Goal: Task Accomplishment & Management: Use online tool/utility

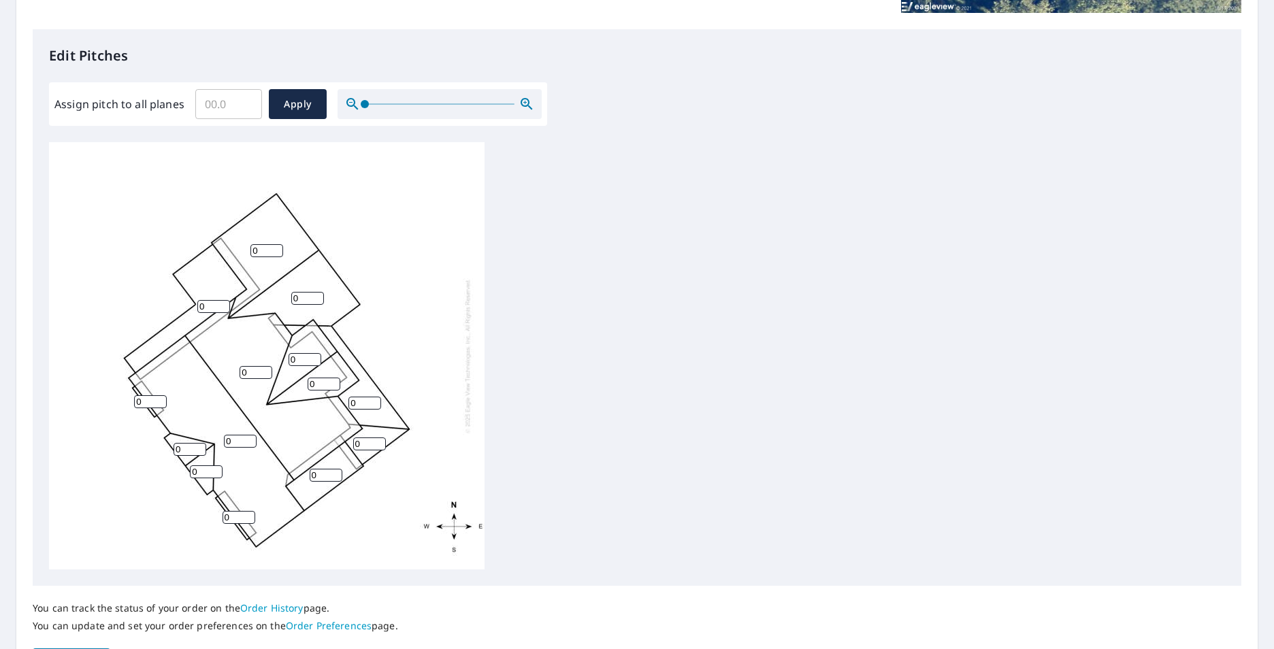
scroll to position [340, 0]
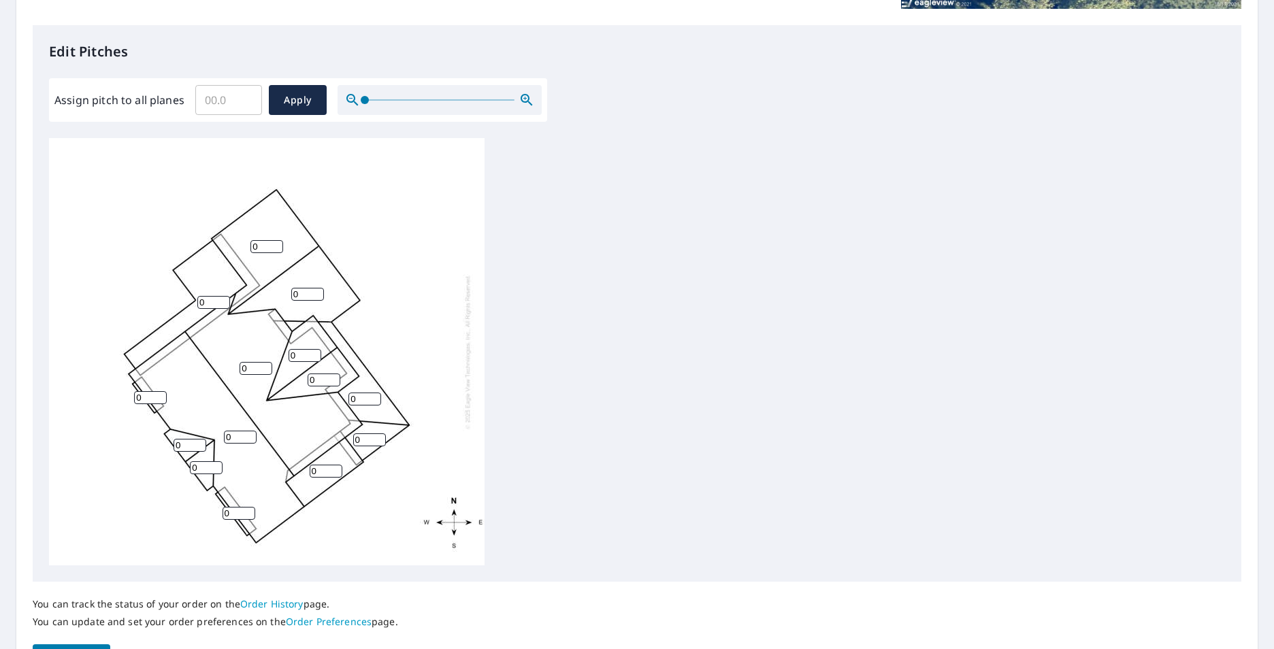
click at [254, 365] on input "0" at bounding box center [256, 368] width 33 height 13
type input "07"
click at [305, 295] on input "0" at bounding box center [307, 294] width 33 height 13
type input "12"
click at [267, 246] on input "0" at bounding box center [266, 246] width 33 height 13
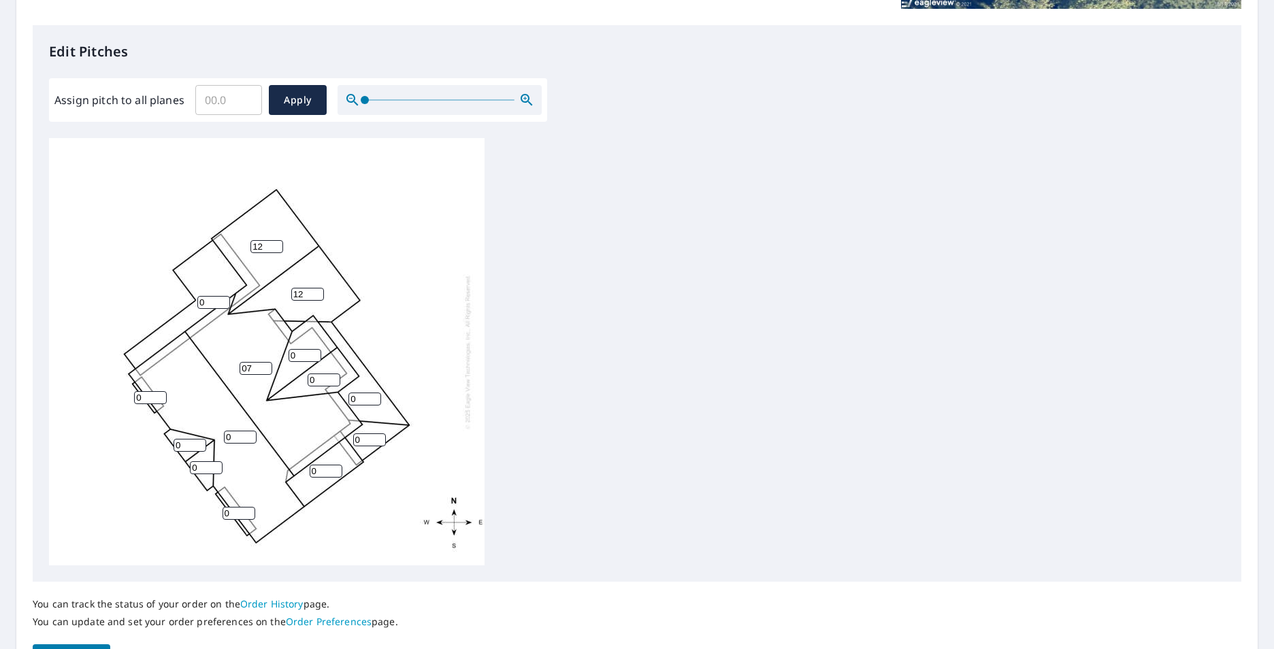
type input "12"
click at [210, 302] on input "0" at bounding box center [213, 302] width 33 height 13
click at [213, 298] on input "number" at bounding box center [213, 302] width 33 height 13
type input "3"
click at [142, 397] on input "0" at bounding box center [150, 397] width 33 height 13
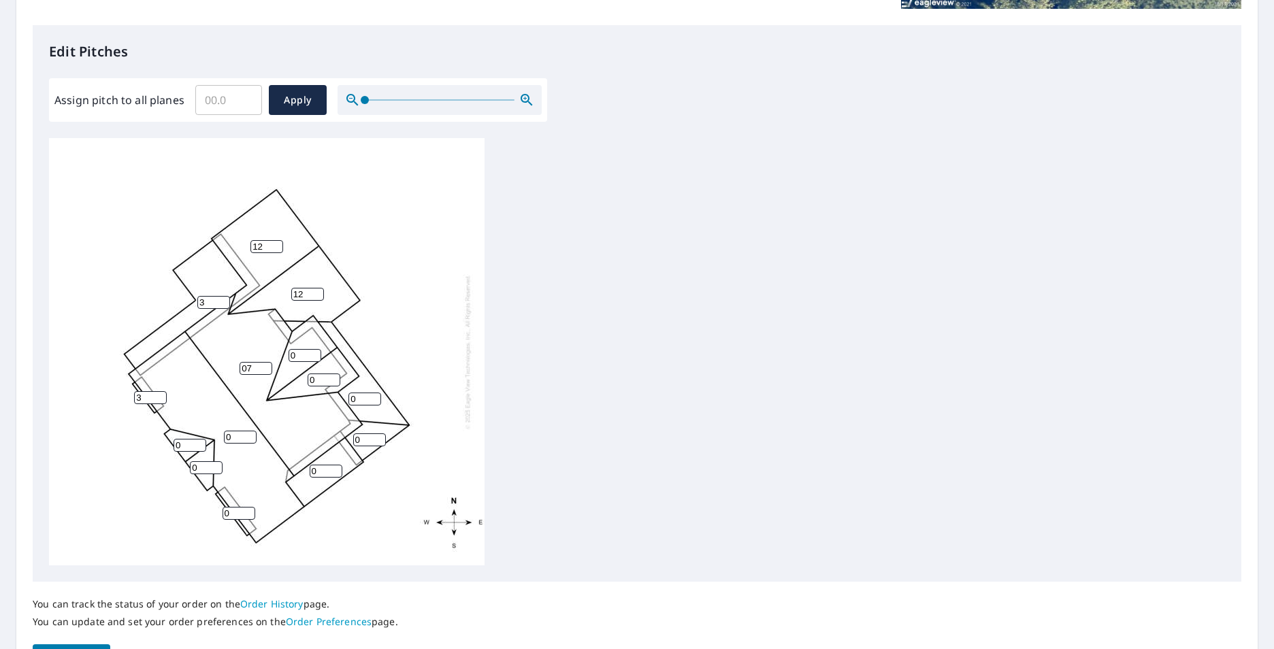
type input "3"
click at [183, 446] on input "0" at bounding box center [190, 445] width 33 height 13
type input "12"
click at [200, 467] on input "0" at bounding box center [206, 467] width 33 height 13
type input "1"
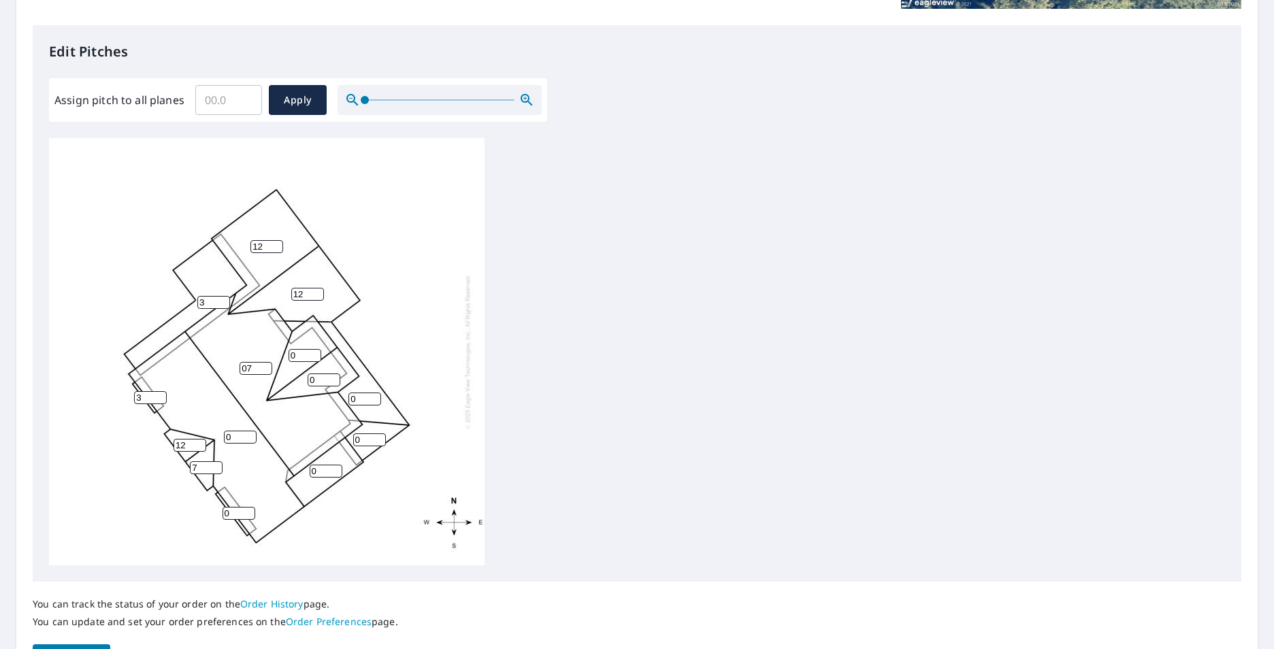
type input "7"
click at [188, 445] on input "12" at bounding box center [190, 445] width 33 height 13
type input "1"
type input "7"
click at [233, 515] on input "0" at bounding box center [238, 513] width 33 height 13
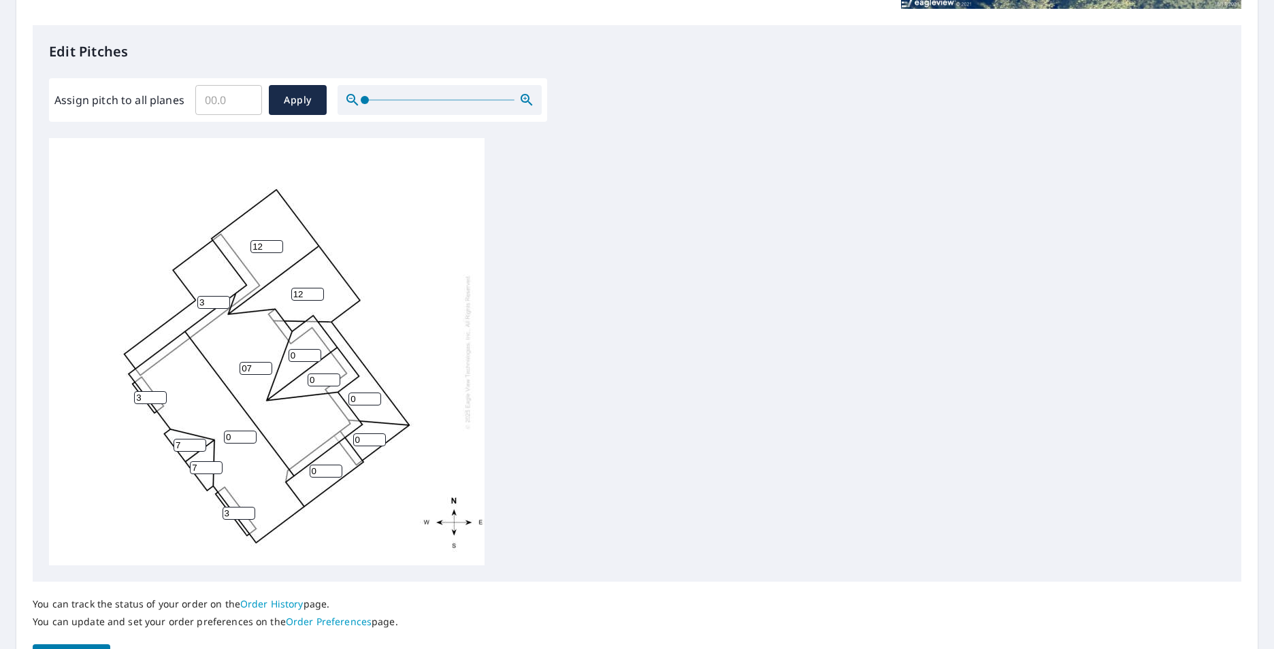
type input "3"
click at [321, 469] on input "0" at bounding box center [326, 471] width 33 height 13
type input "3"
click at [361, 440] on input "0" at bounding box center [369, 439] width 33 height 13
type input "2"
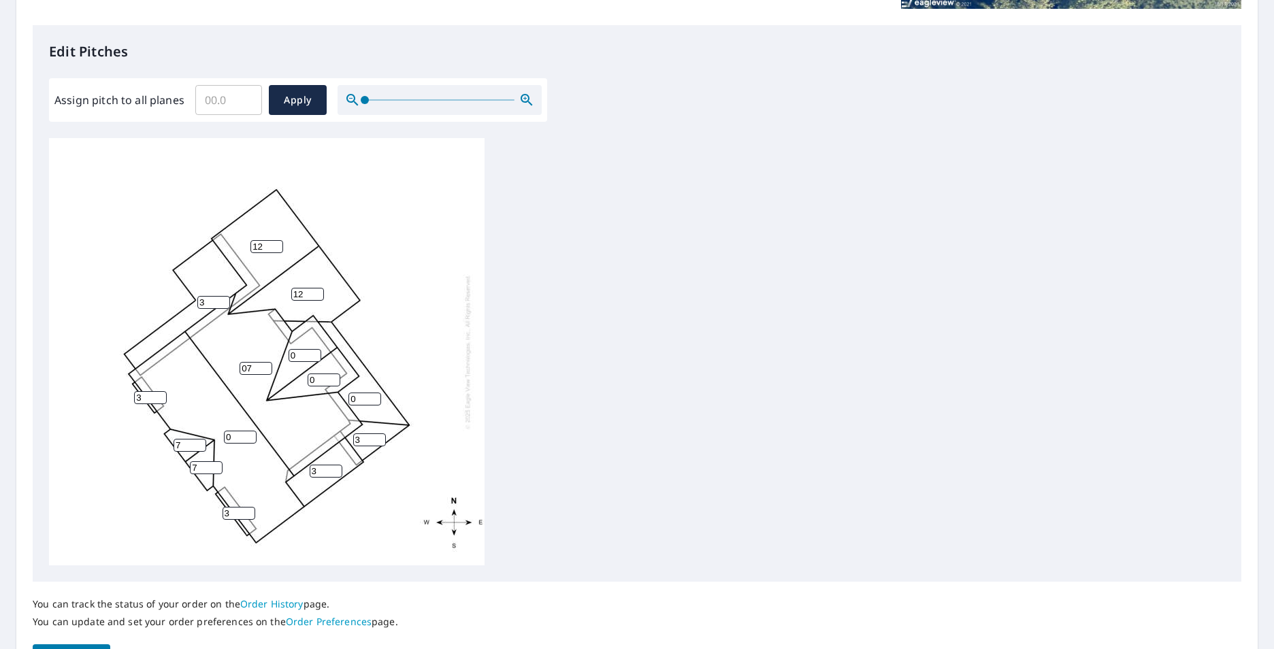
type input "3"
click at [357, 403] on input "0" at bounding box center [364, 399] width 33 height 13
type input "3"
click at [325, 380] on input "0" at bounding box center [324, 380] width 33 height 13
type input "12"
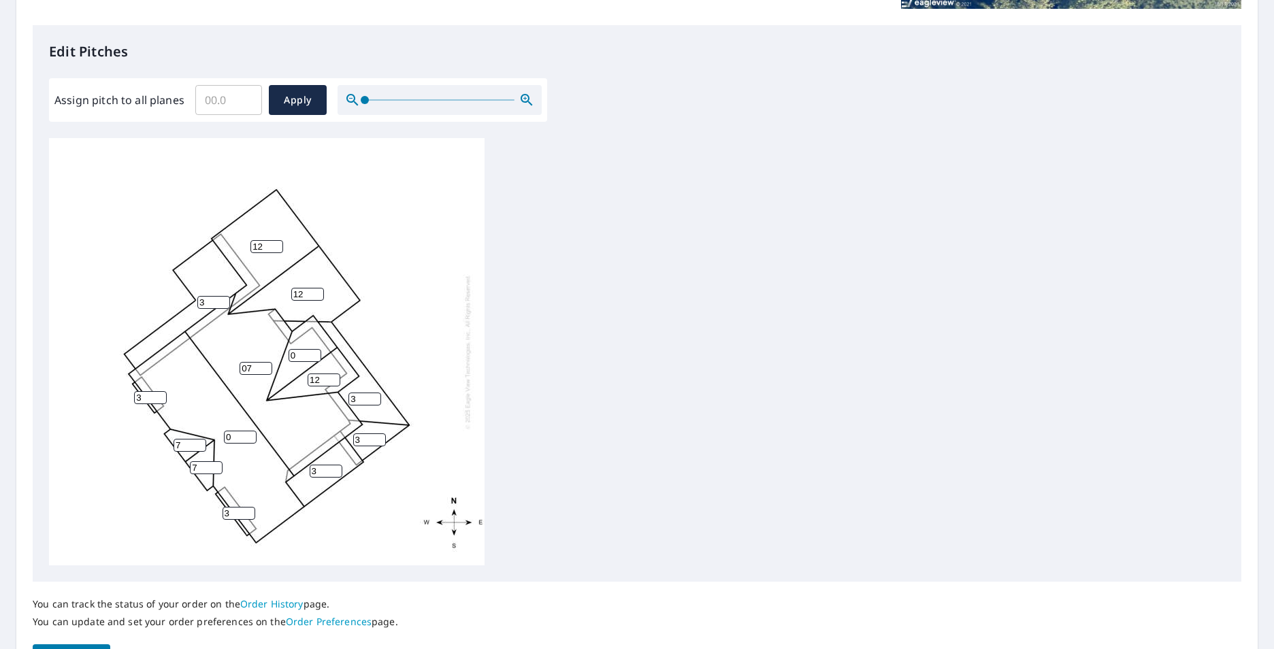
click at [302, 354] on input "0" at bounding box center [304, 355] width 33 height 13
type input "12"
type input "8"
click at [263, 368] on input "8" at bounding box center [256, 368] width 33 height 13
type input "7"
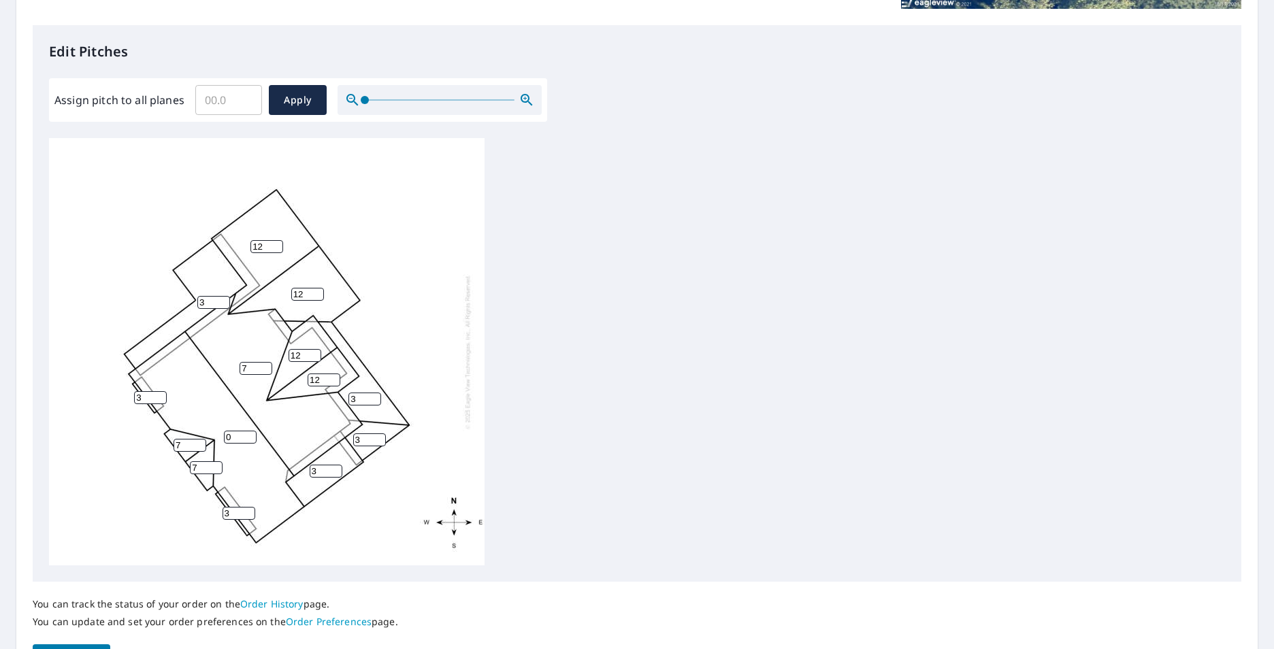
click at [246, 342] on div "0 7 3 12 12 3 3 12 12 3 7 7 3 3" at bounding box center [266, 351] width 435 height 427
click at [237, 435] on input "0" at bounding box center [240, 437] width 33 height 13
type input "7"
click at [307, 97] on span "Apply" at bounding box center [298, 100] width 36 height 17
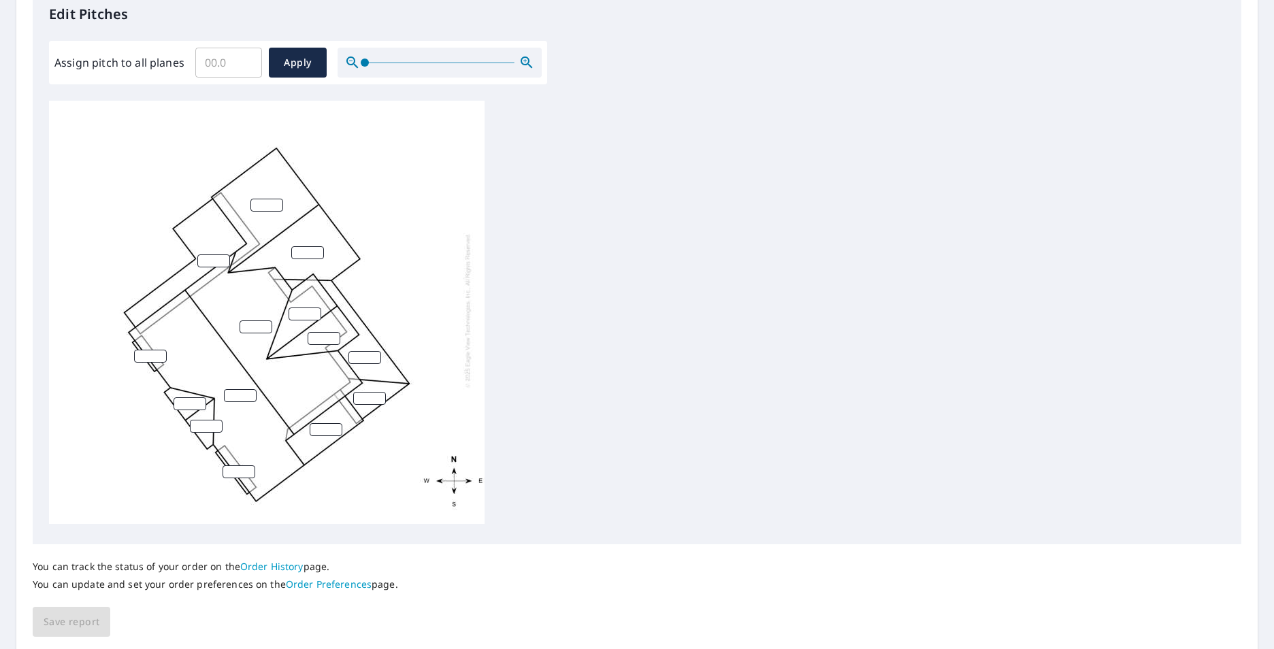
scroll to position [408, 0]
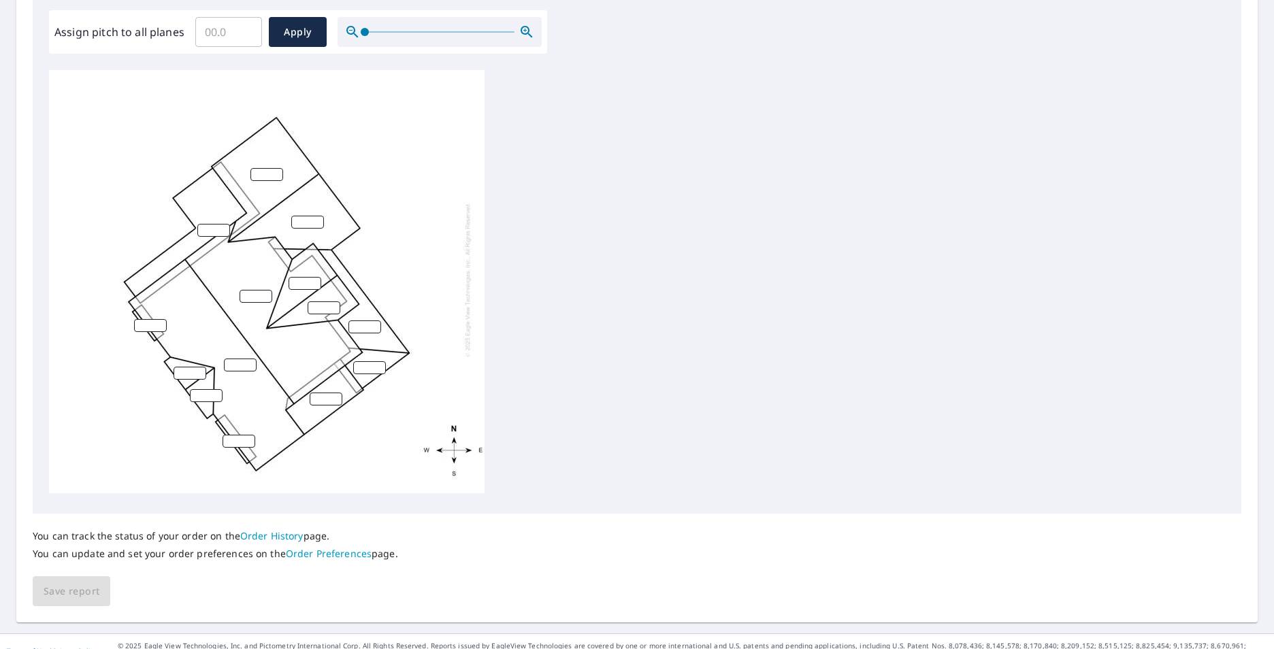
click at [359, 320] on input "number" at bounding box center [364, 326] width 33 height 13
click at [265, 168] on input "number" at bounding box center [266, 174] width 33 height 13
type input "12"
click at [303, 219] on div "12" at bounding box center [266, 279] width 435 height 427
click at [303, 216] on input "number" at bounding box center [307, 222] width 33 height 13
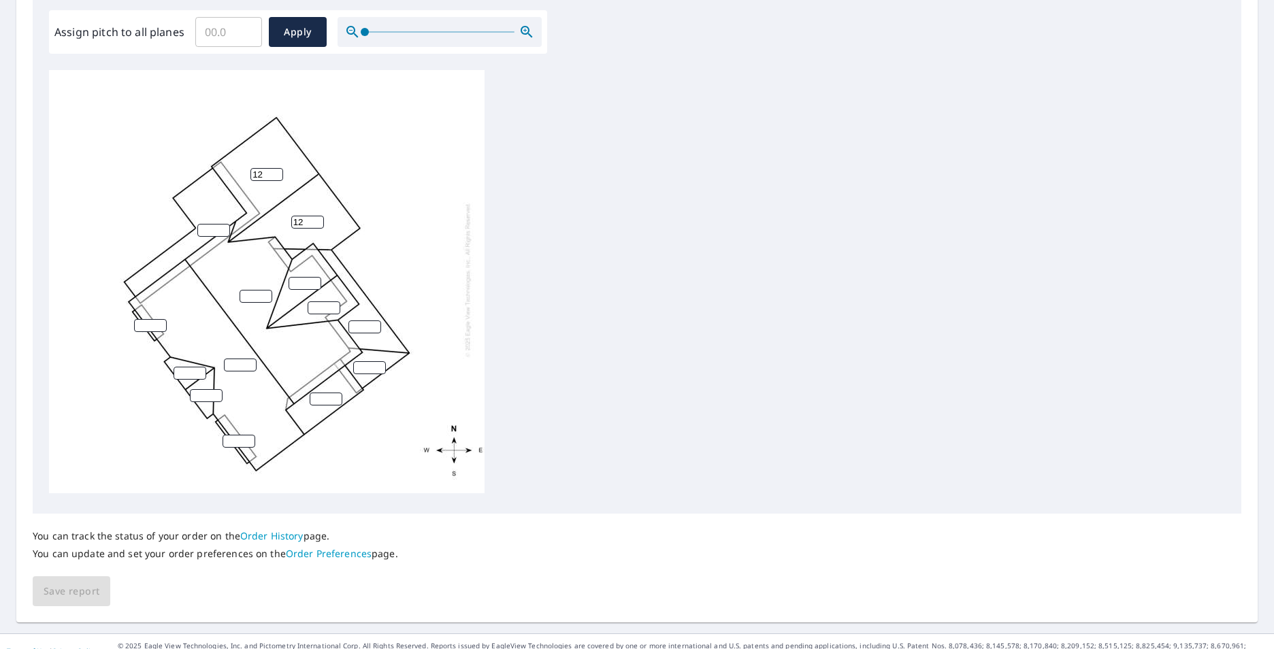
type input "12"
click at [190, 367] on input "number" at bounding box center [190, 373] width 33 height 13
type input "12"
click at [197, 389] on input "number" at bounding box center [206, 395] width 33 height 13
type input "12"
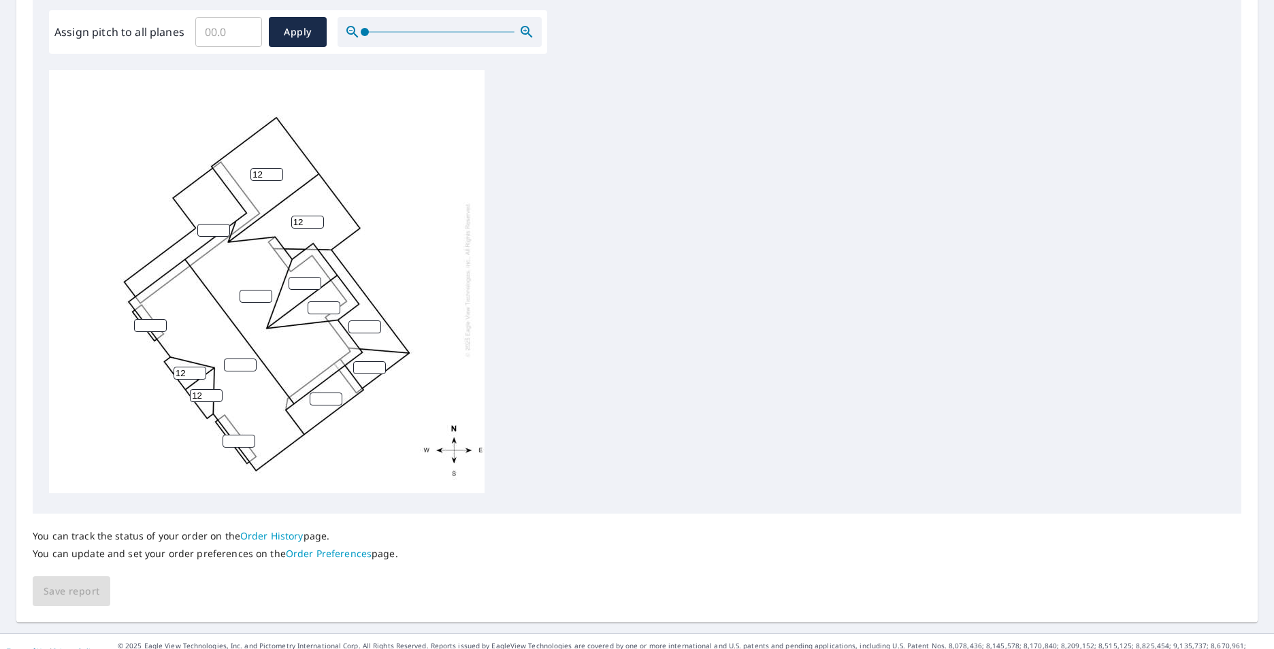
click at [240, 359] on input "number" at bounding box center [240, 365] width 33 height 13
type input "7"
click at [248, 290] on input "number" at bounding box center [256, 296] width 33 height 13
type input "7"
click at [295, 277] on input "number" at bounding box center [304, 283] width 33 height 13
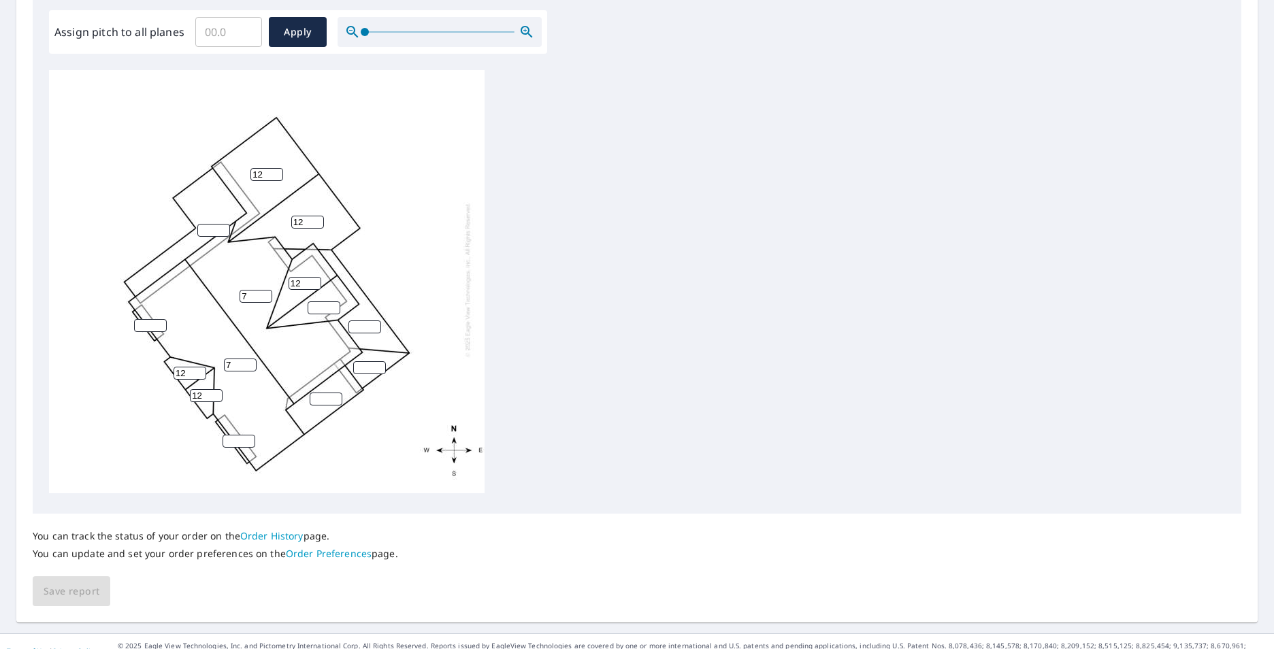
type input "12"
click at [315, 301] on input "number" at bounding box center [324, 307] width 33 height 13
type input "12"
click at [361, 320] on input "number" at bounding box center [364, 326] width 33 height 13
type input "3"
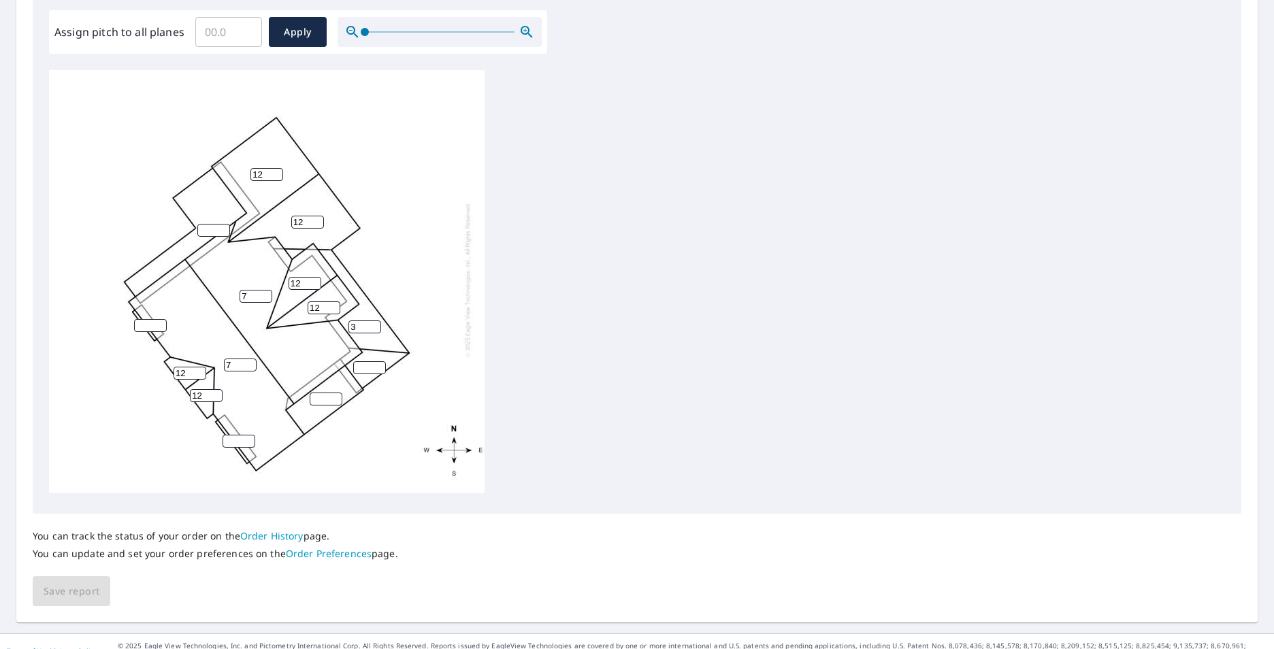
click at [357, 361] on input "number" at bounding box center [369, 367] width 33 height 13
type input "3"
click at [313, 393] on input "number" at bounding box center [326, 399] width 33 height 13
type input "3"
click at [232, 435] on input "number" at bounding box center [238, 441] width 33 height 13
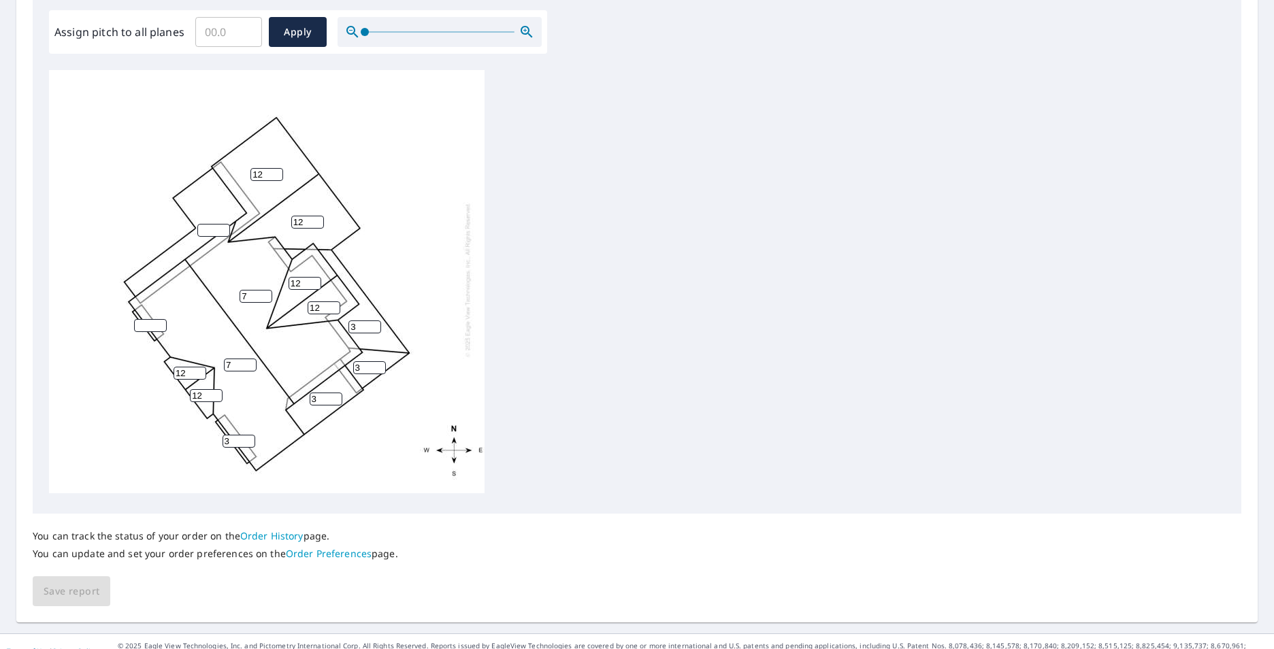
type input "3"
click at [220, 225] on input "0" at bounding box center [213, 230] width 33 height 13
type input "0"
type input "3"
click at [152, 319] on input "number" at bounding box center [150, 325] width 33 height 13
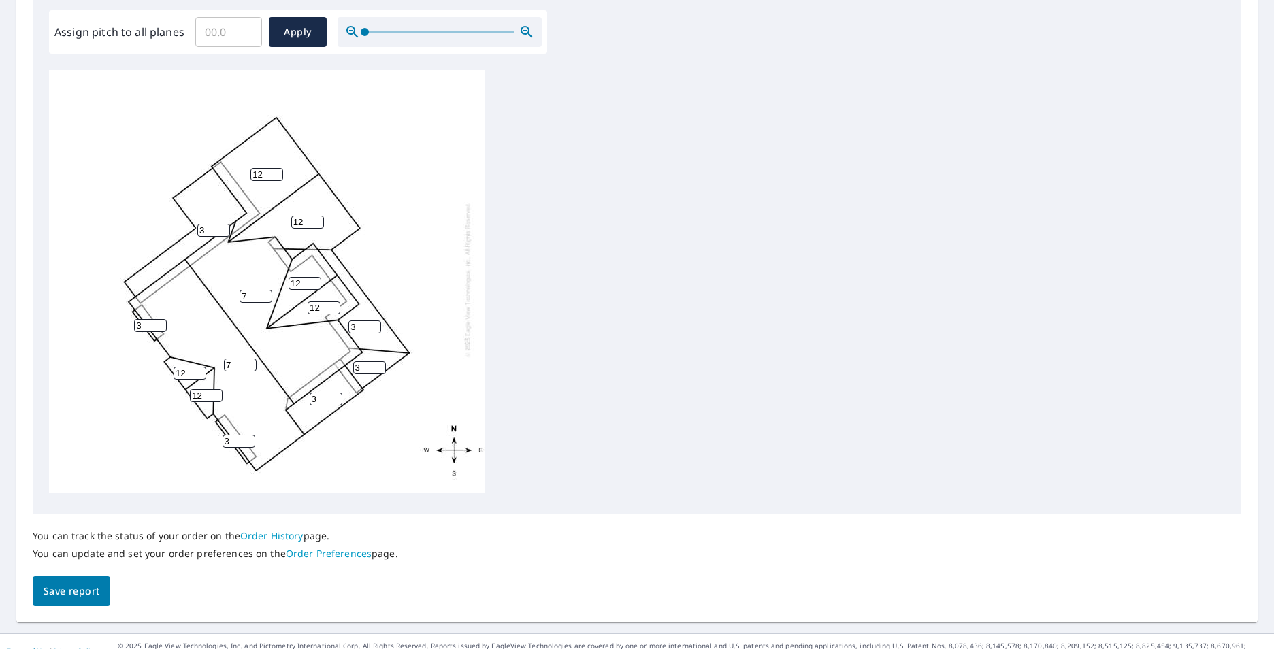
type input "3"
click at [70, 599] on span "Save report" at bounding box center [72, 591] width 56 height 17
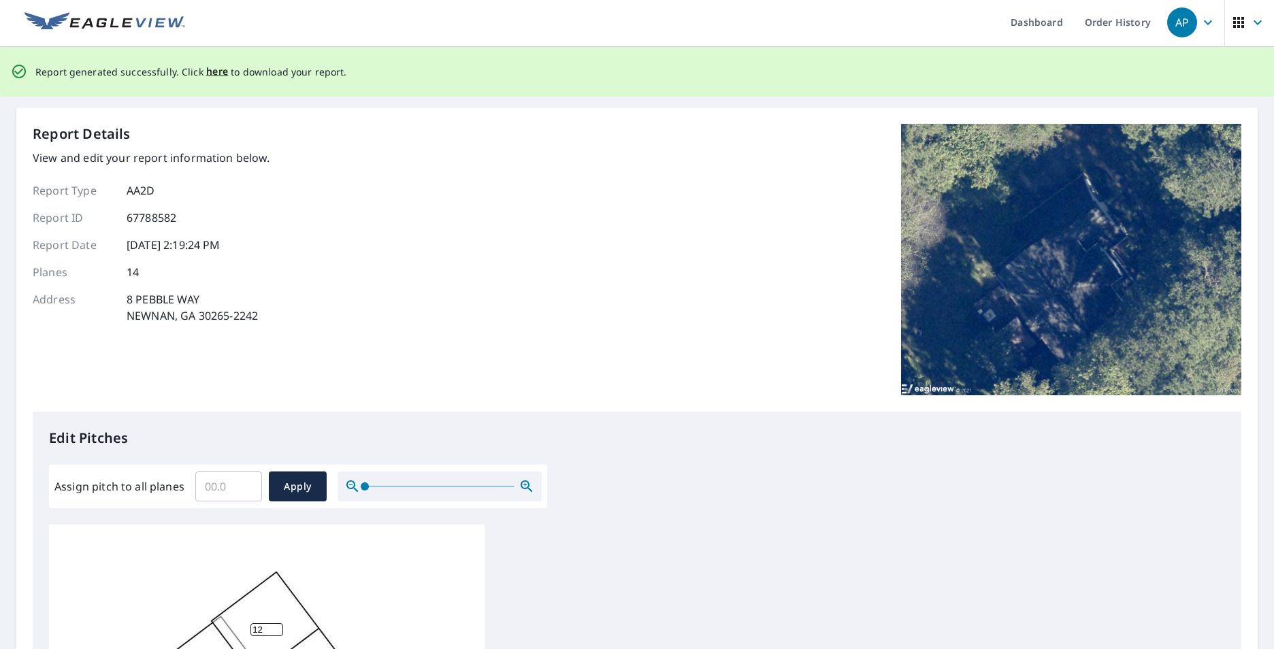
scroll to position [0, 0]
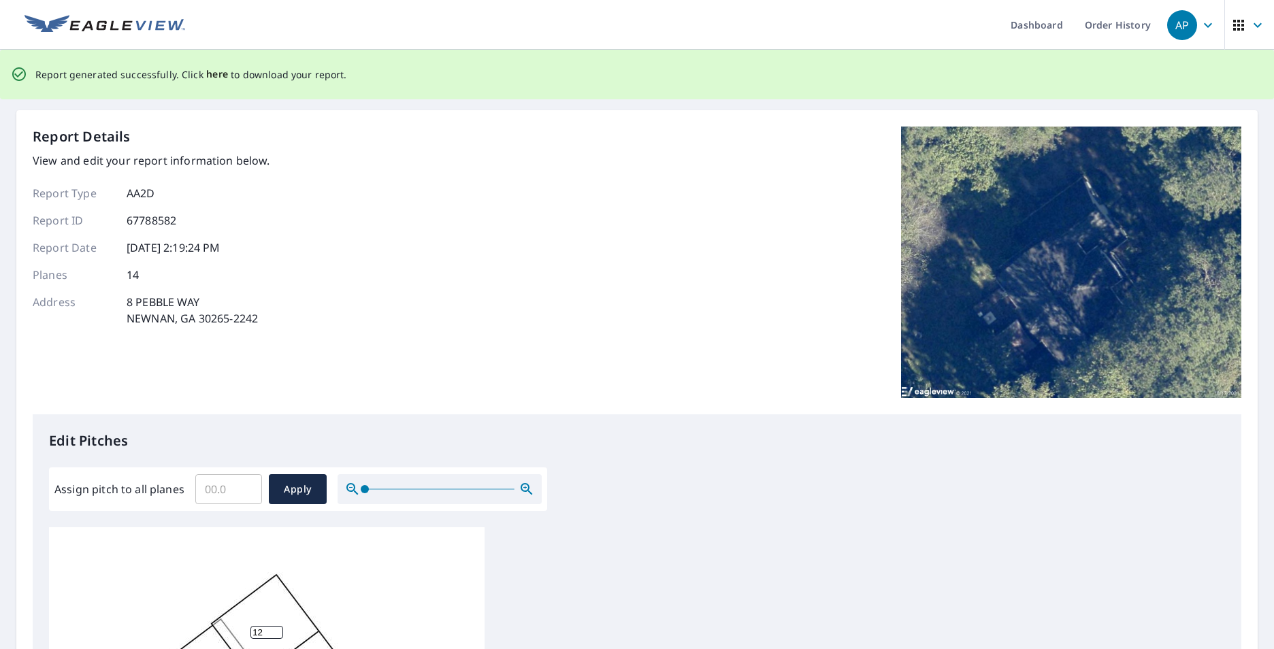
click at [212, 75] on span "here" at bounding box center [217, 74] width 22 height 17
